Goal: Transaction & Acquisition: Purchase product/service

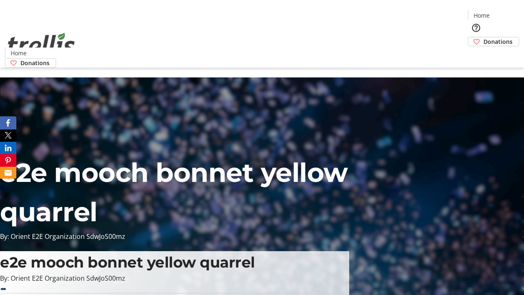
click at [484, 37] on span "Donations" at bounding box center [498, 41] width 29 height 9
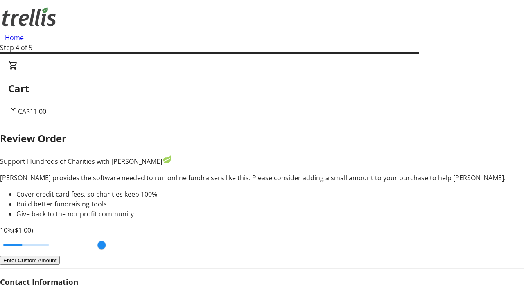
type input "3"
click at [55, 236] on input "Cover fees percentage" at bounding box center [26, 245] width 63 height 18
